Goal: Transaction & Acquisition: Purchase product/service

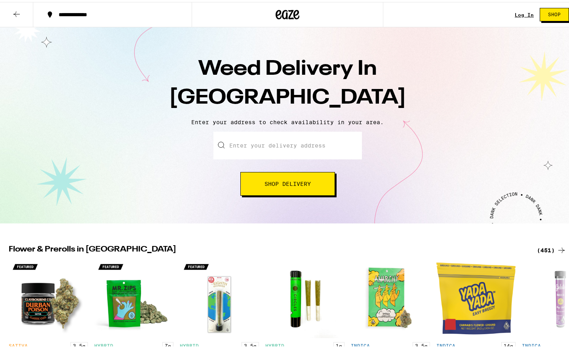
click at [292, 184] on span "Shop Delivery" at bounding box center [287, 182] width 46 height 6
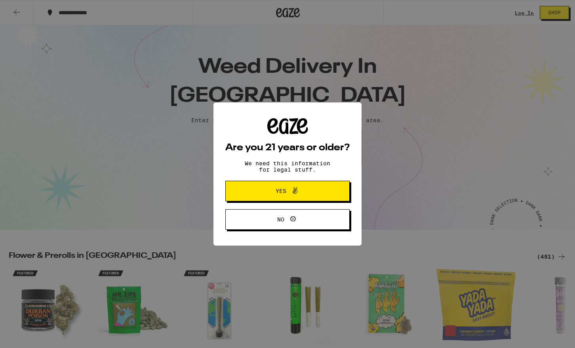
click at [257, 143] on div "Are you 21 years or older? We need this information for legal stuff. Yes No" at bounding box center [287, 174] width 575 height 348
click at [282, 190] on span "Yes" at bounding box center [281, 191] width 11 height 6
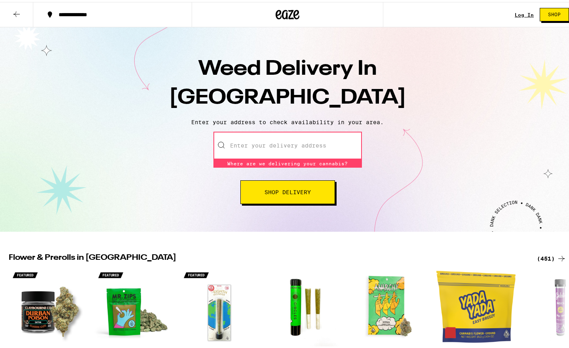
click at [257, 146] on input "Enter your delivery address" at bounding box center [287, 144] width 148 height 28
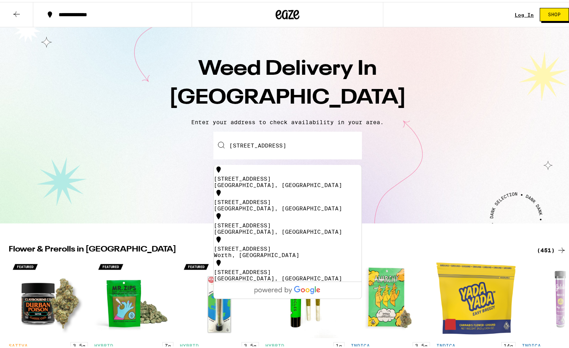
click at [268, 176] on div "[STREET_ADDRESS]" at bounding box center [288, 177] width 148 height 6
type input "[STREET_ADDRESS]"
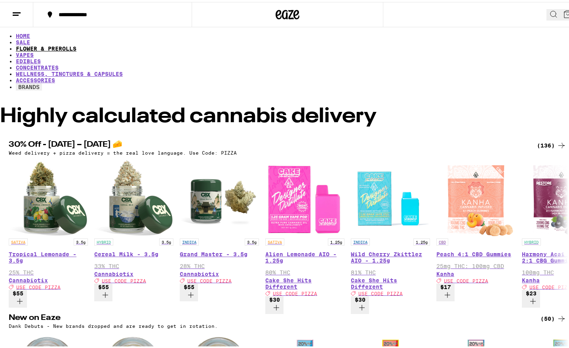
click at [76, 44] on link "FLOWER & PREROLLS" at bounding box center [46, 47] width 61 height 6
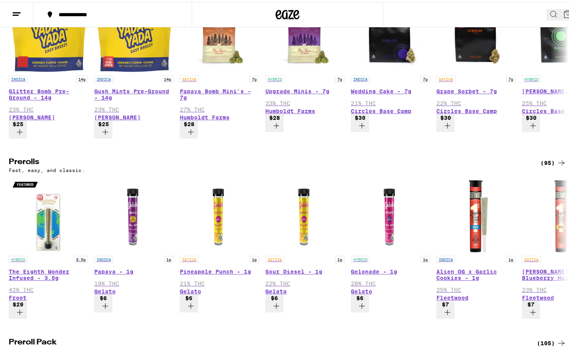
scroll to position [375, 0]
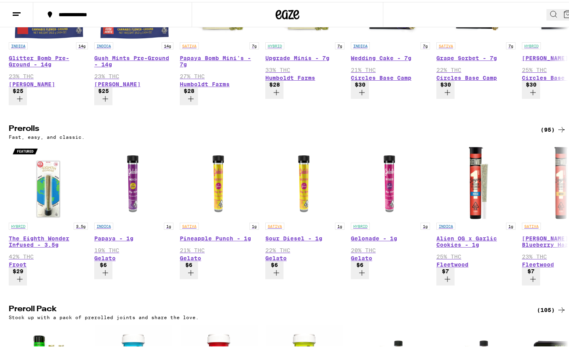
click at [546, 123] on div "(95)" at bounding box center [553, 128] width 26 height 10
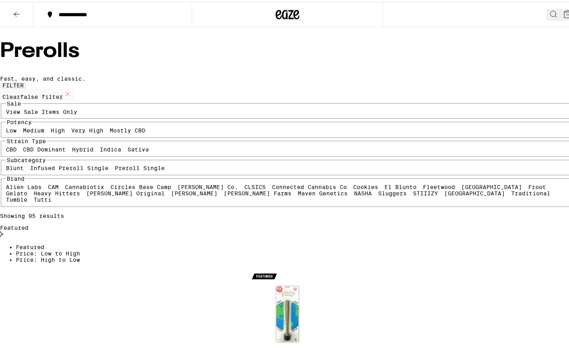
click at [549, 12] on icon at bounding box center [554, 13] width 10 height 10
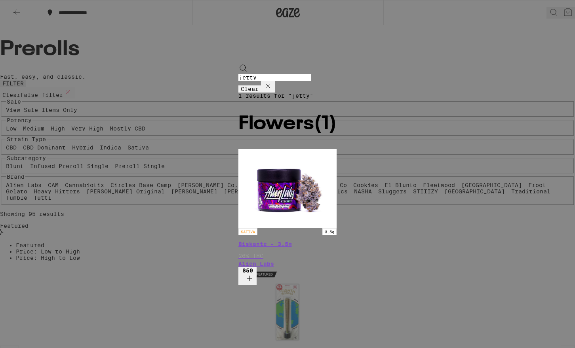
type input "jetty"
